Goal: Complete application form

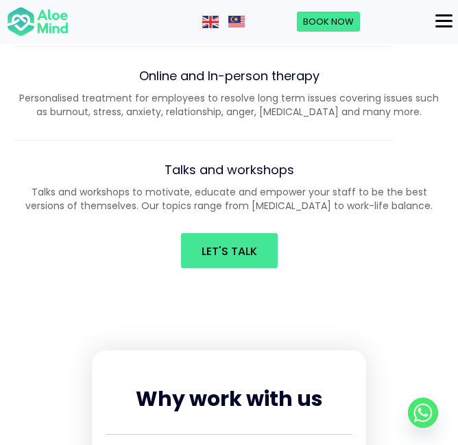
scroll to position [1795, 0]
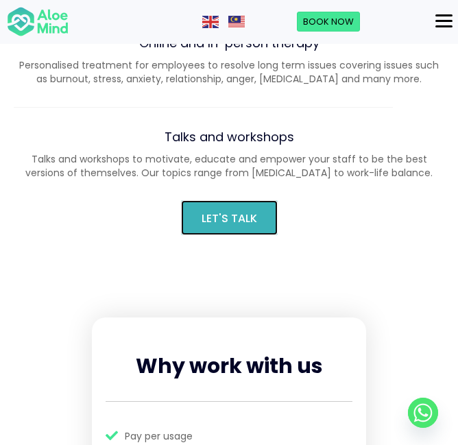
click at [207, 211] on span "Let's Talk" at bounding box center [230, 218] width 56 height 16
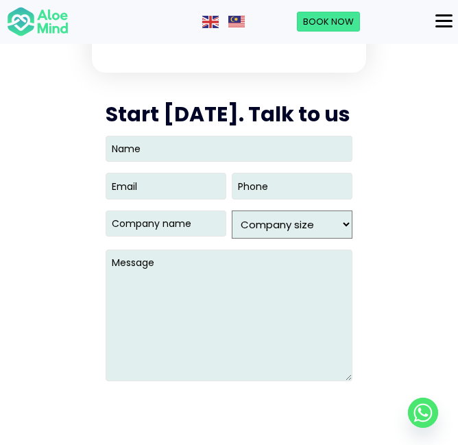
scroll to position [2432, 0]
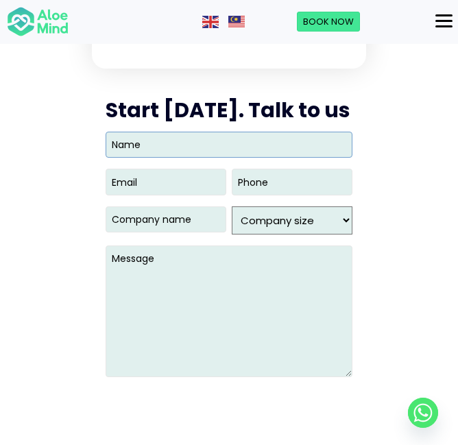
click at [217, 149] on input "Name" at bounding box center [229, 145] width 247 height 26
type input "Mashitah"
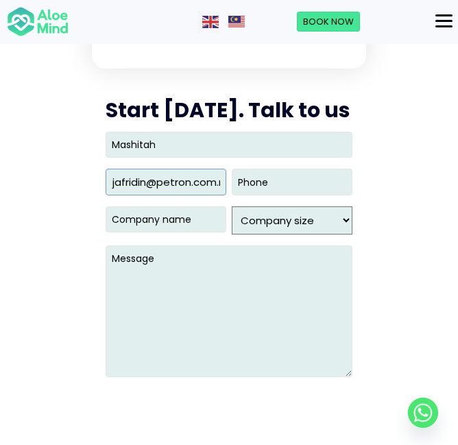
scroll to position [0, 67]
type input "[EMAIL_ADDRESS][DOMAIN_NAME]"
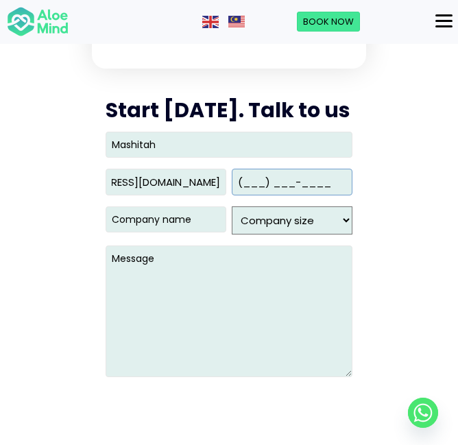
scroll to position [0, 0]
type input "(012) 791-6125"
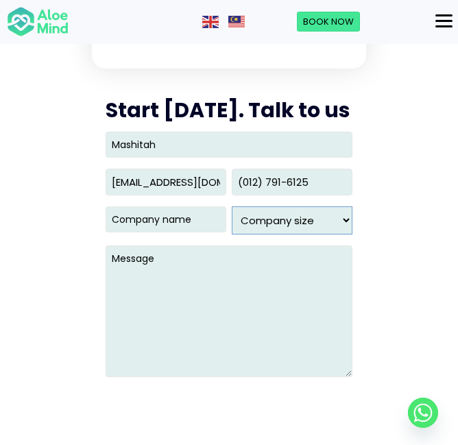
click at [282, 214] on select "Company size 1 - 49 50- 99 100- 249 250- 499 500 - 999 1,000 - 2,499 2,500 - 9,…" at bounding box center [292, 220] width 121 height 28
select select "250- 499"
click at [232, 206] on select "Company size 1 - 49 50- 99 100- 249 250- 499 500 - 999 1,000 - 2,499 2,500 - 9,…" at bounding box center [292, 220] width 121 height 28
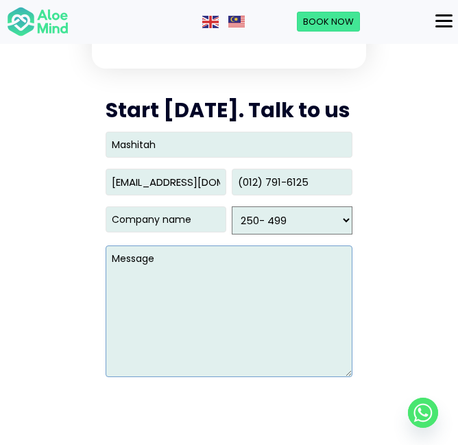
click at [167, 265] on textarea "Message" at bounding box center [229, 311] width 247 height 132
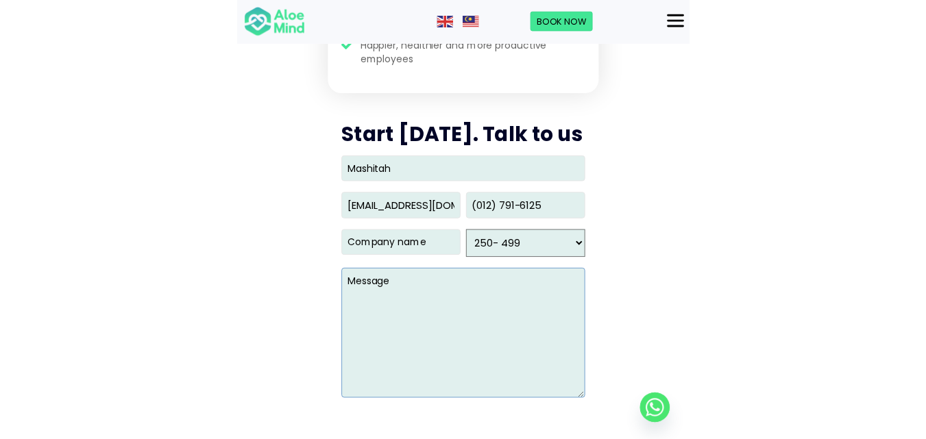
scroll to position [2408, 0]
